Goal: Transaction & Acquisition: Book appointment/travel/reservation

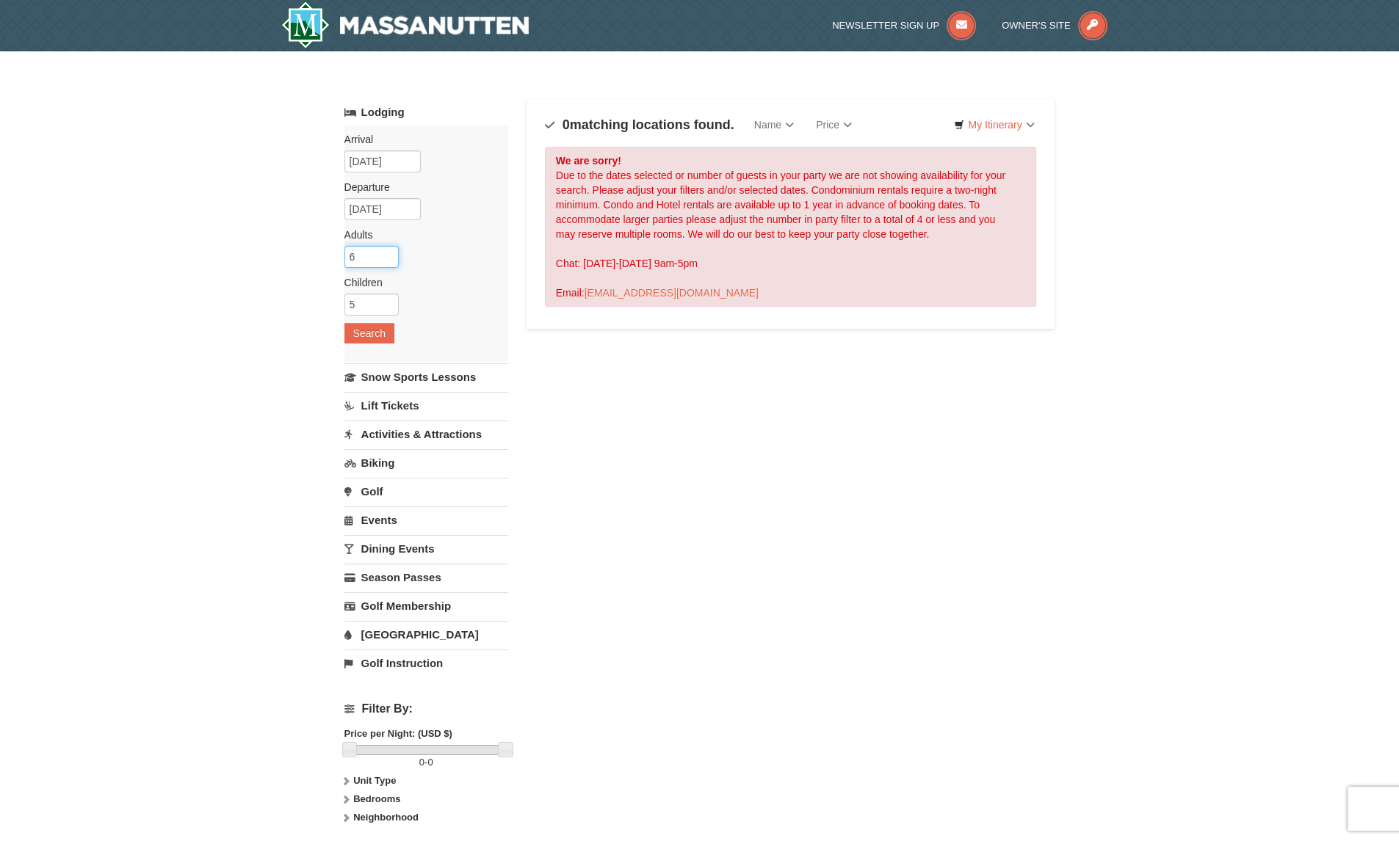
type input "6"
click at [388, 250] on input "6" at bounding box center [371, 257] width 54 height 22
click at [387, 306] on input "4" at bounding box center [371, 305] width 54 height 22
click at [387, 306] on input "3" at bounding box center [371, 305] width 54 height 22
click at [387, 306] on input "2" at bounding box center [371, 305] width 54 height 22
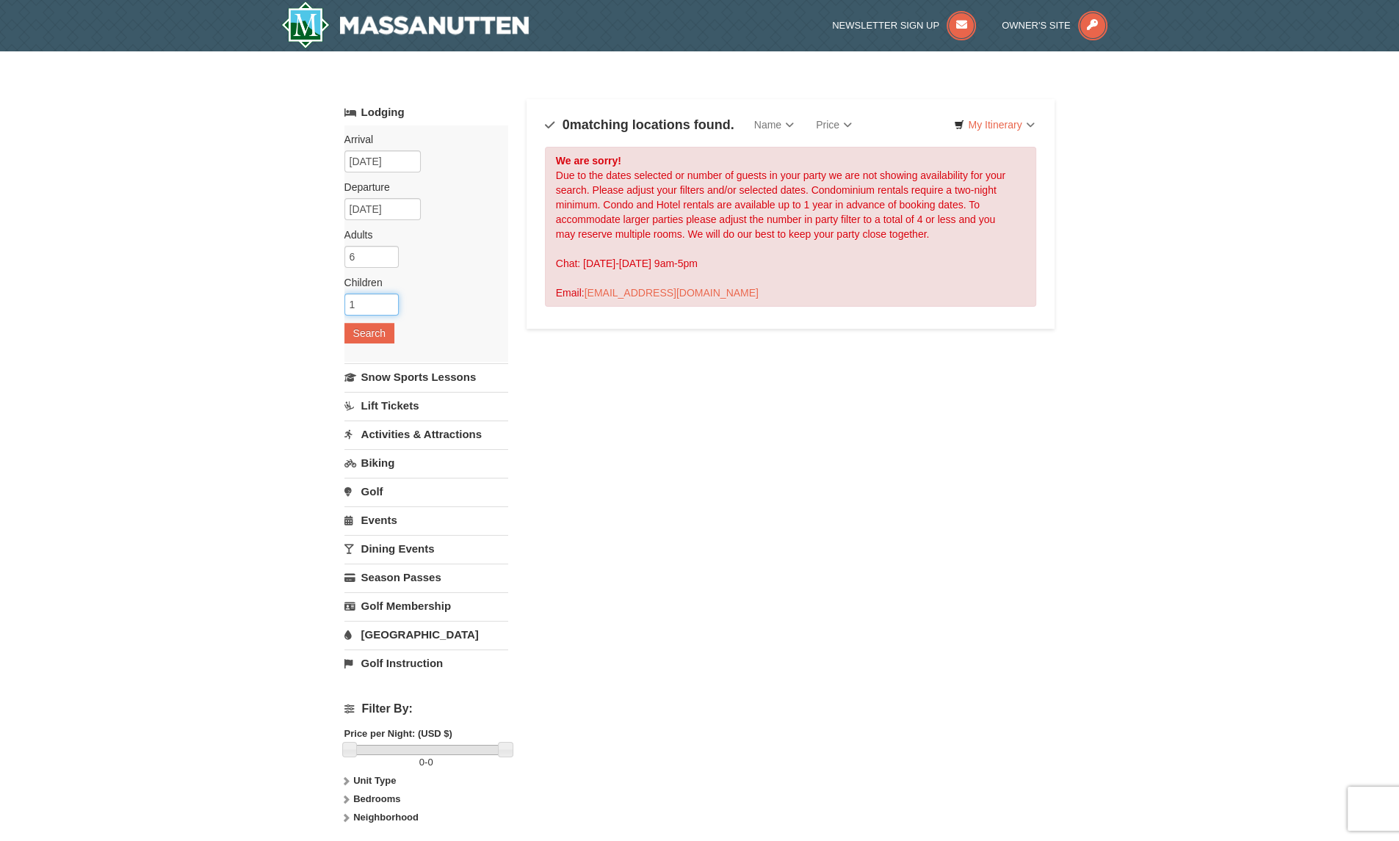
click at [387, 306] on input "1" at bounding box center [371, 305] width 54 height 22
type input "0"
click at [383, 306] on input "0" at bounding box center [371, 305] width 54 height 22
click at [377, 329] on button "Search" at bounding box center [369, 333] width 50 height 21
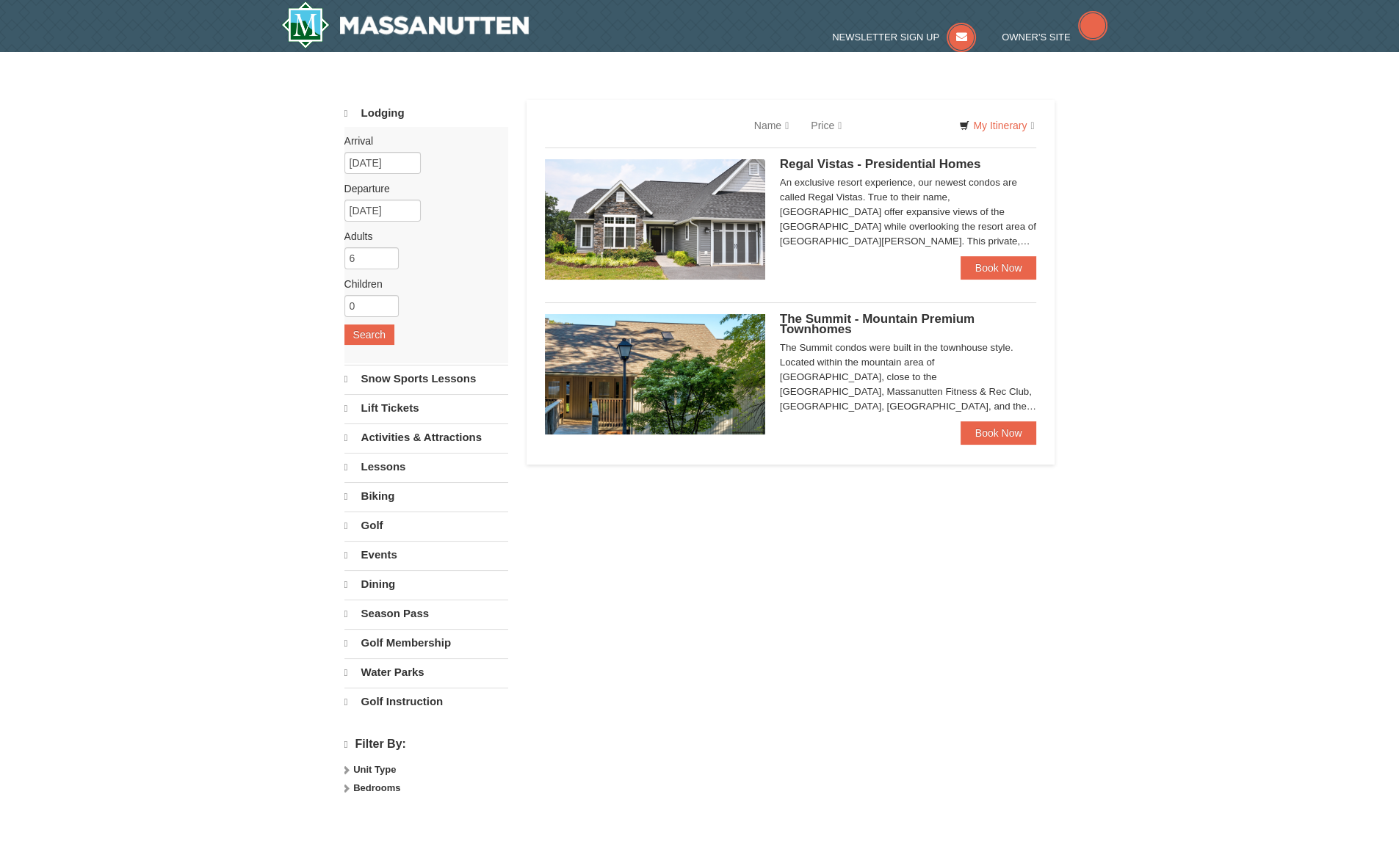
select select "10"
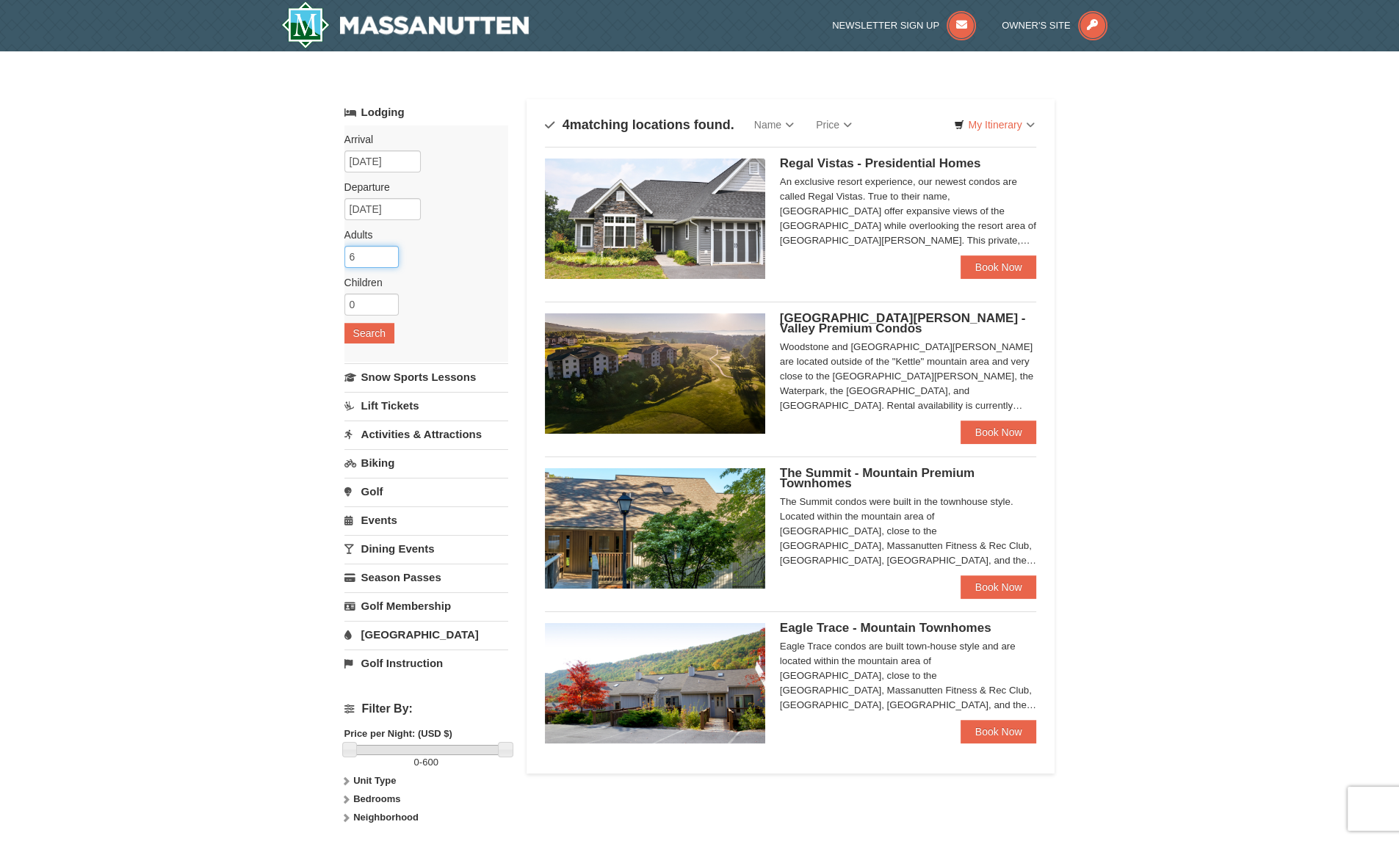
click at [388, 264] on input "6" at bounding box center [371, 257] width 54 height 22
click at [391, 261] on input "4" at bounding box center [371, 257] width 54 height 22
click at [391, 261] on input "3" at bounding box center [371, 257] width 54 height 22
type input "4"
click at [388, 253] on input "4" at bounding box center [371, 257] width 54 height 22
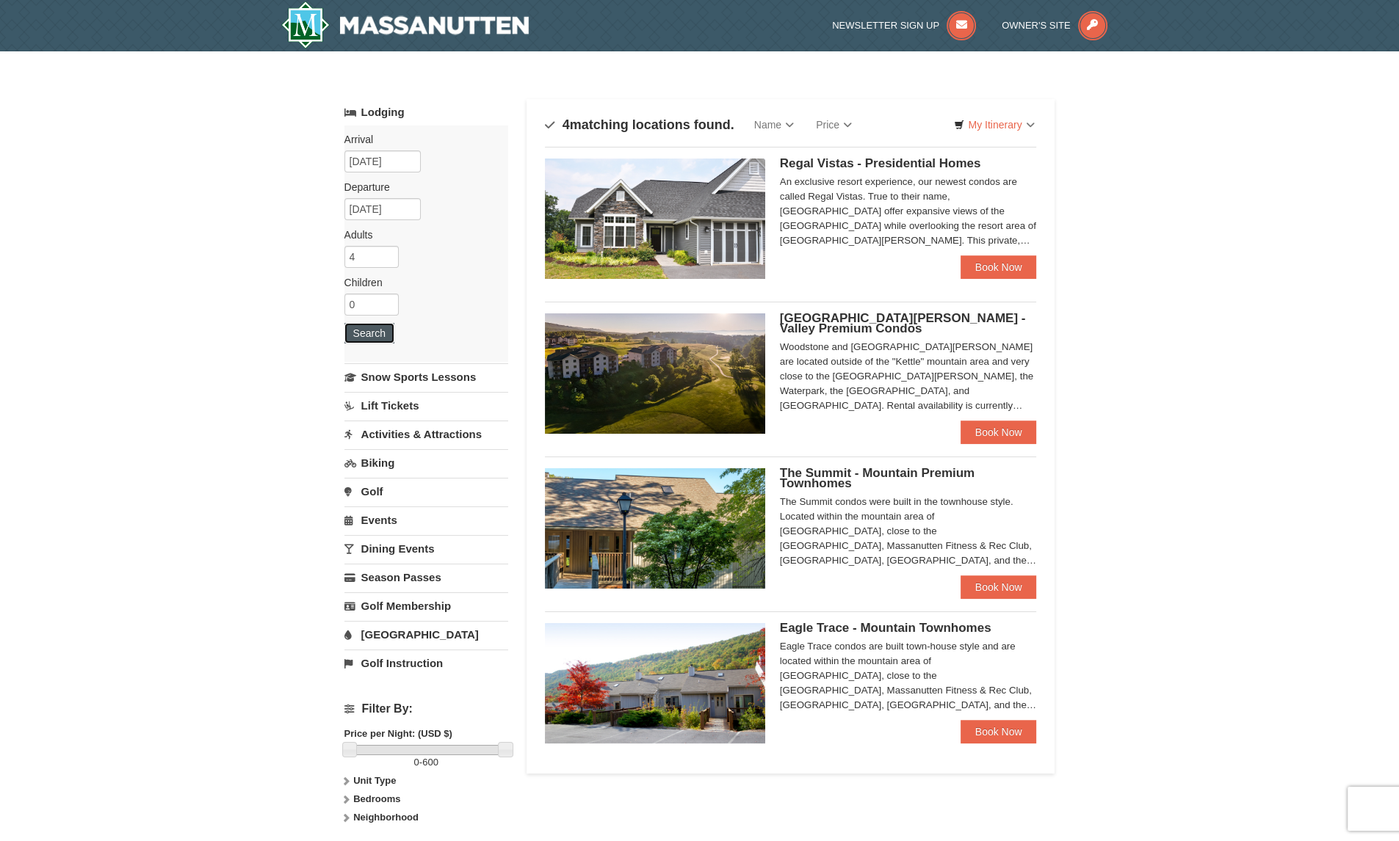
click at [361, 336] on button "Search" at bounding box center [369, 333] width 50 height 21
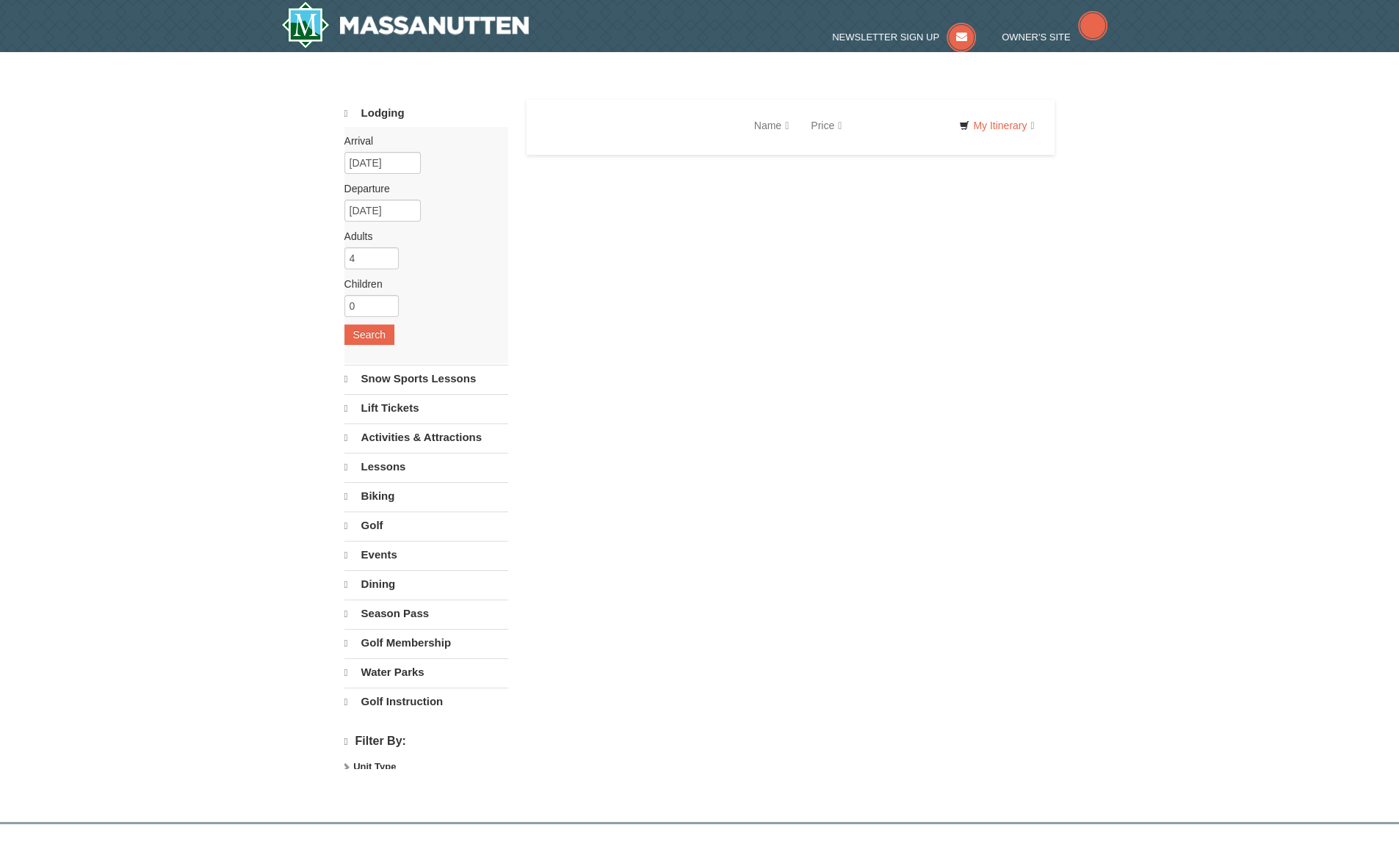
select select "10"
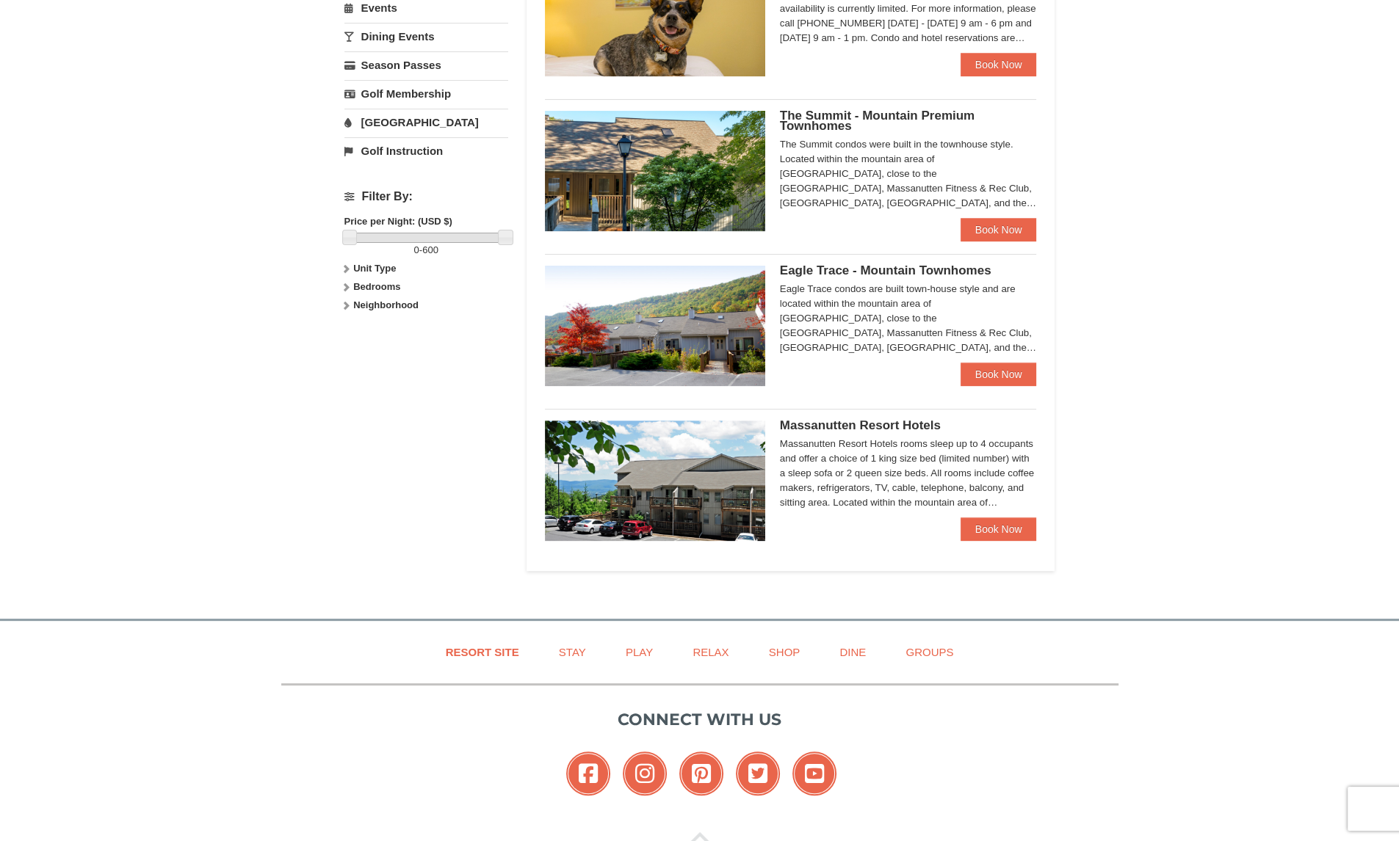
scroll to position [514, 0]
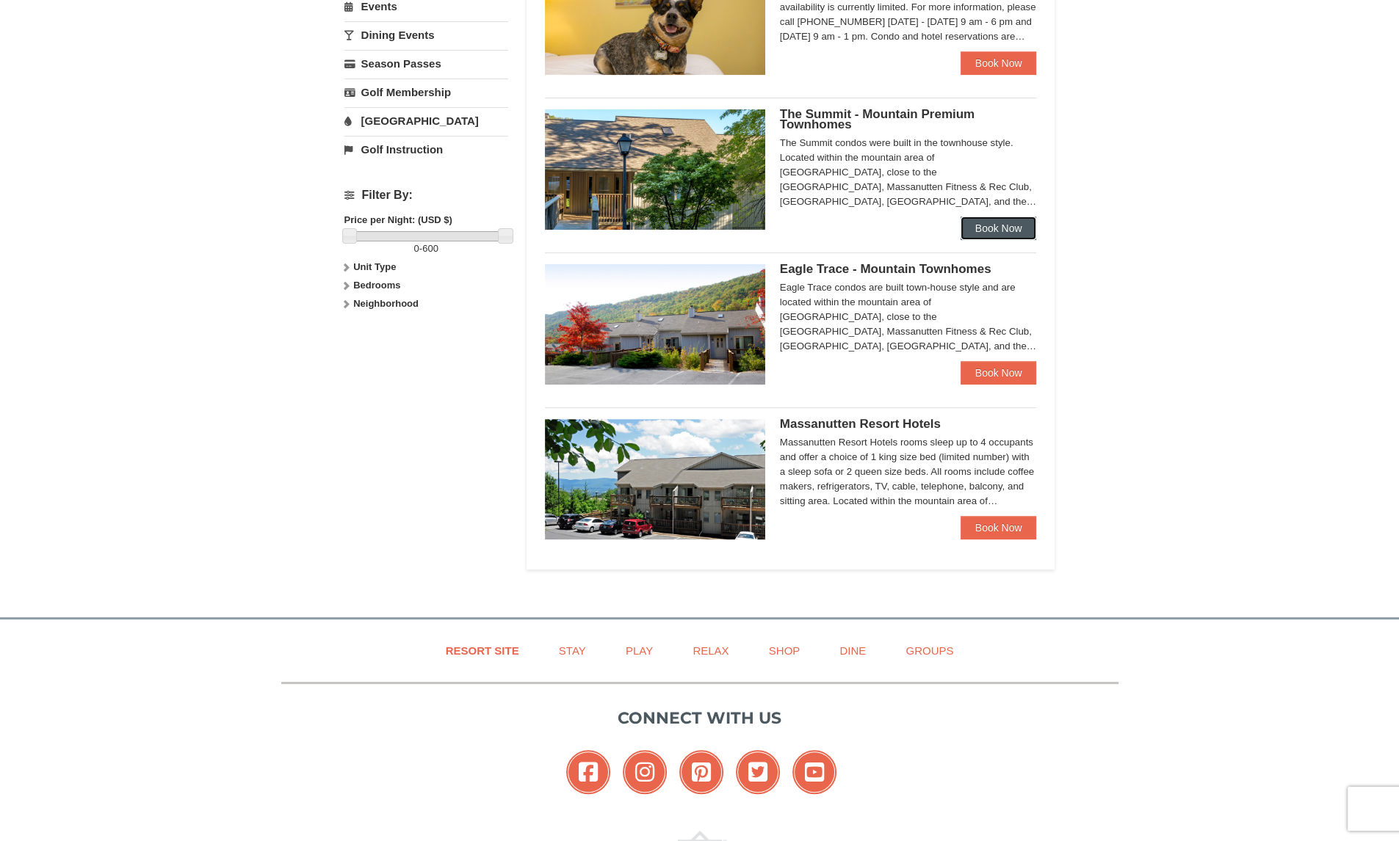
click at [1007, 230] on link "Book Now" at bounding box center [998, 228] width 76 height 23
